Goal: Task Accomplishment & Management: Manage account settings

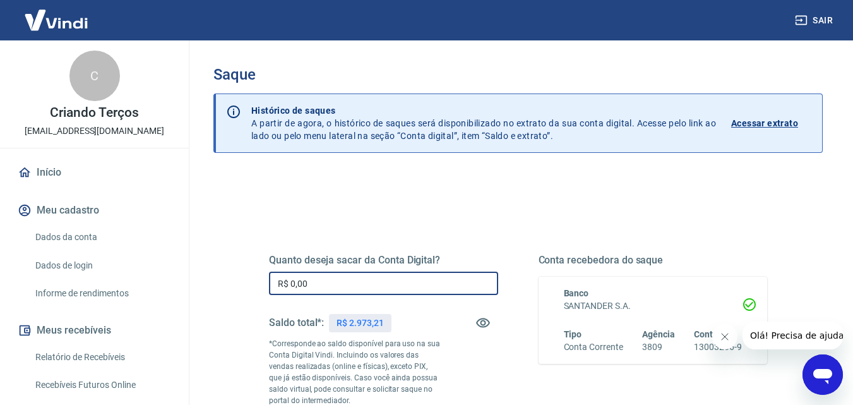
drag, startPoint x: 355, startPoint y: 290, endPoint x: 246, endPoint y: 287, distance: 108.6
click at [248, 287] on div "Quanto deseja sacar da Conta Digital? R$ 0,00 ​ Saldo total*: R$ 2.973,21 *Corr…" at bounding box center [518, 350] width 559 height 305
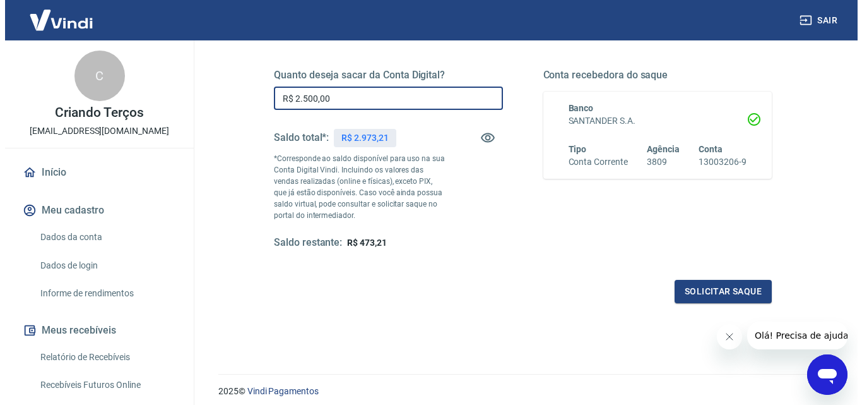
scroll to position [231, 0]
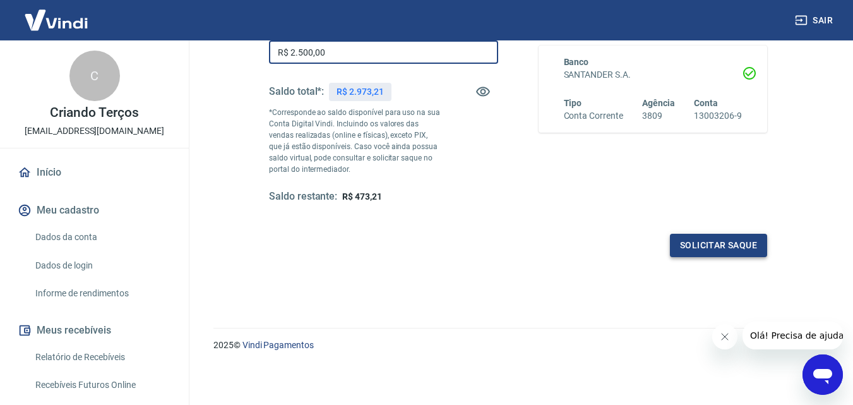
type input "R$ 2.500,00"
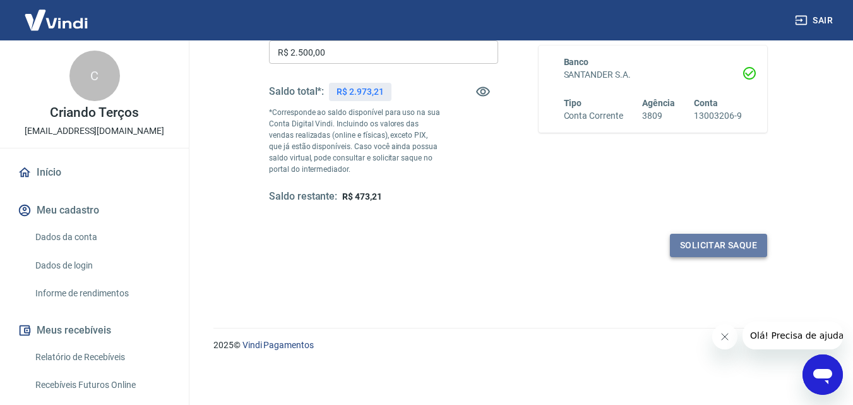
click at [705, 240] on button "Solicitar saque" at bounding box center [718, 245] width 97 height 23
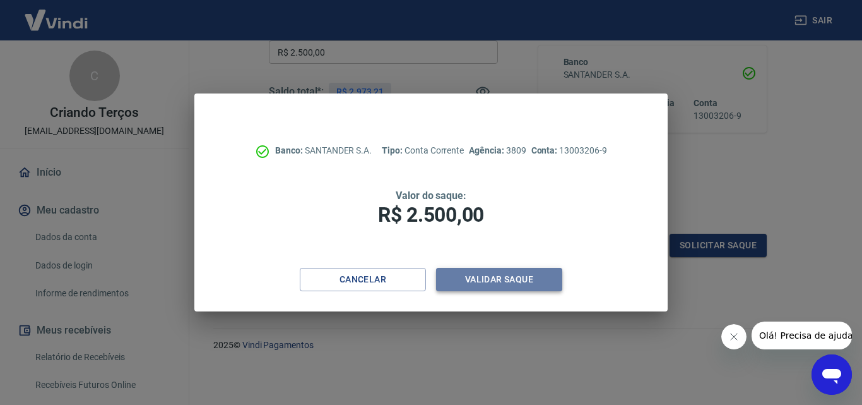
click at [506, 278] on button "Validar saque" at bounding box center [499, 279] width 126 height 23
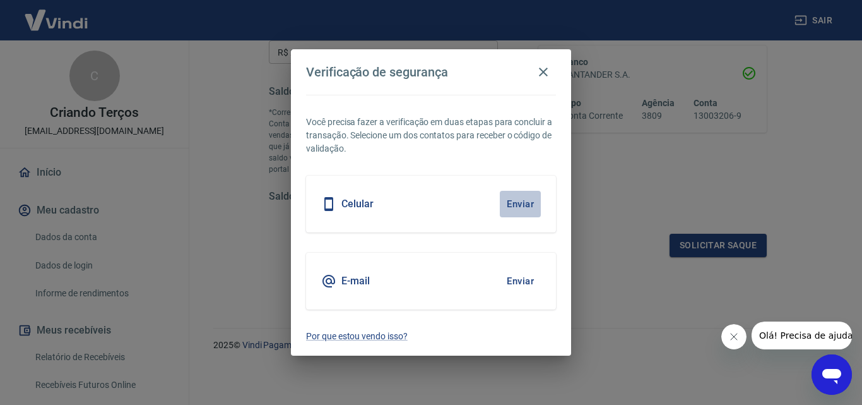
click at [517, 198] on button "Enviar" at bounding box center [520, 204] width 41 height 27
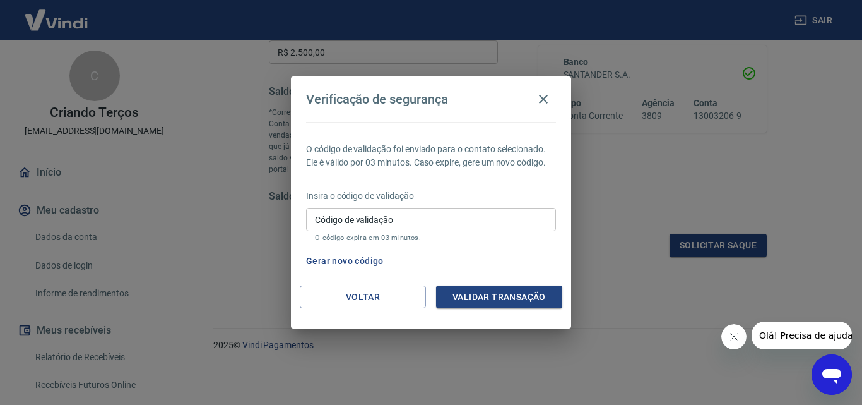
click at [472, 220] on input "Código de validação" at bounding box center [431, 219] width 250 height 23
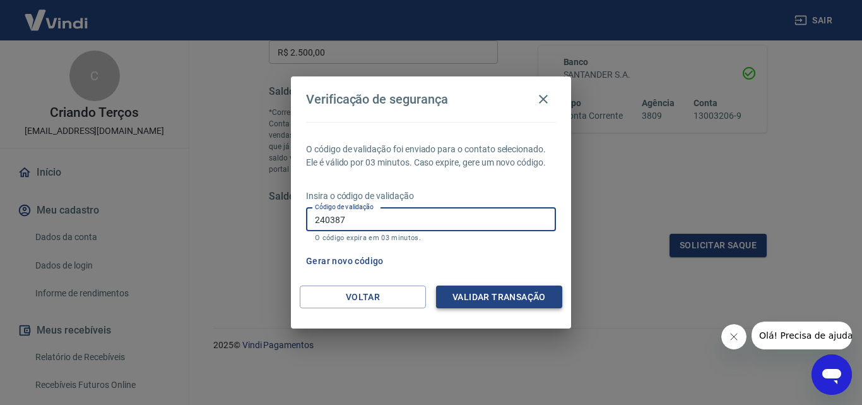
type input "240387"
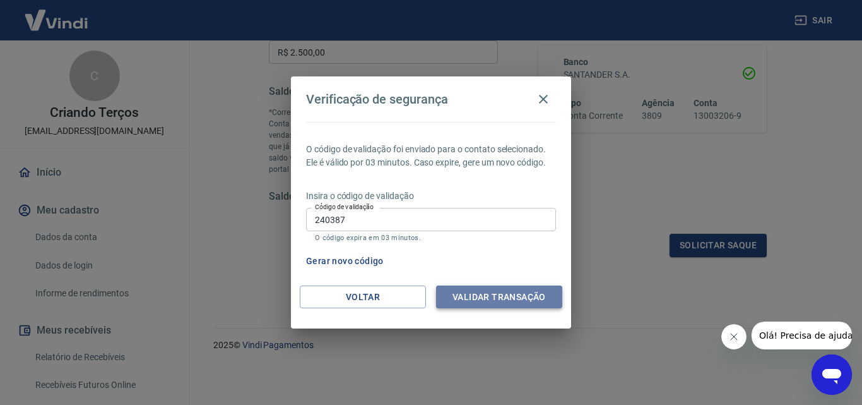
click at [472, 297] on button "Validar transação" at bounding box center [499, 296] width 126 height 23
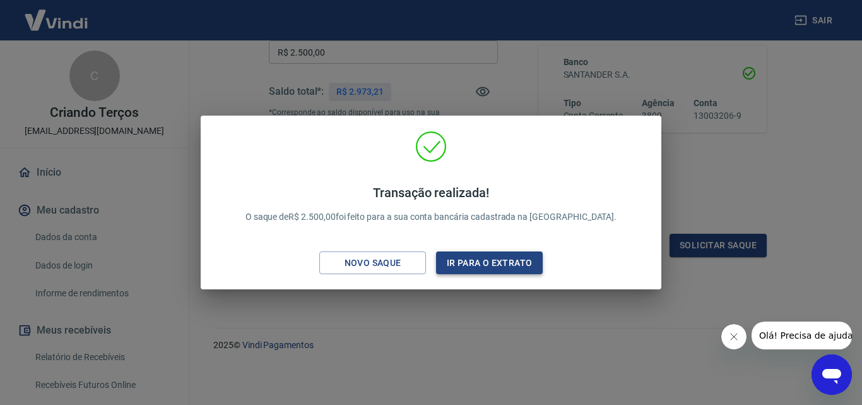
click at [471, 274] on button "Ir para o extrato" at bounding box center [489, 262] width 107 height 23
